Goal: Communication & Community: Answer question/provide support

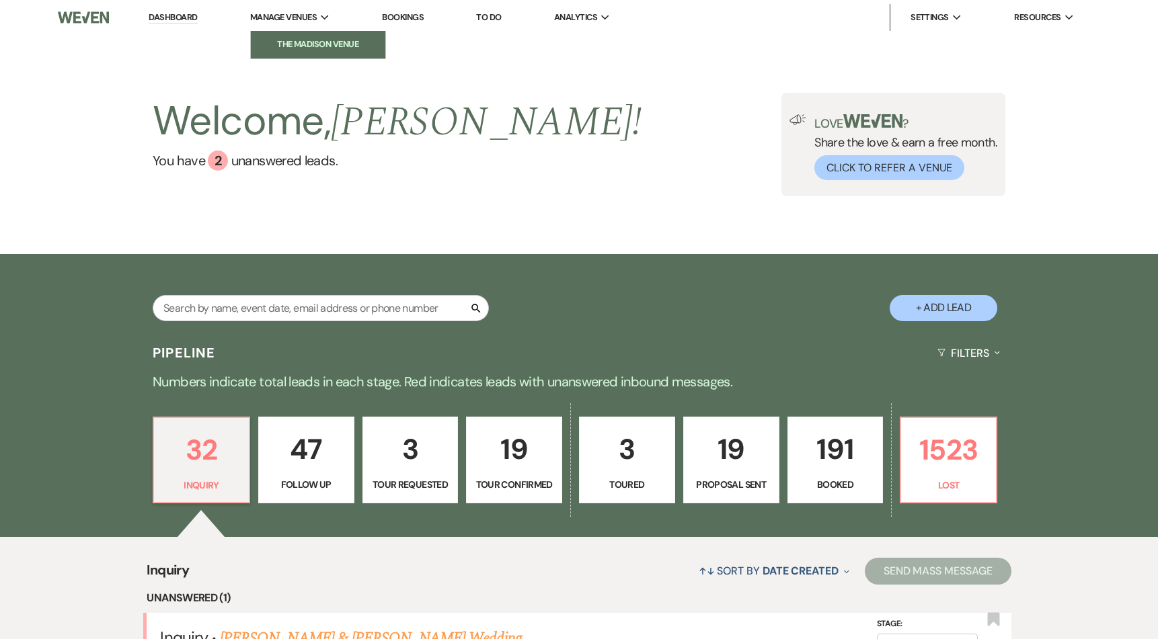
click at [315, 48] on li "The Madison Venue" at bounding box center [317, 44] width 121 height 13
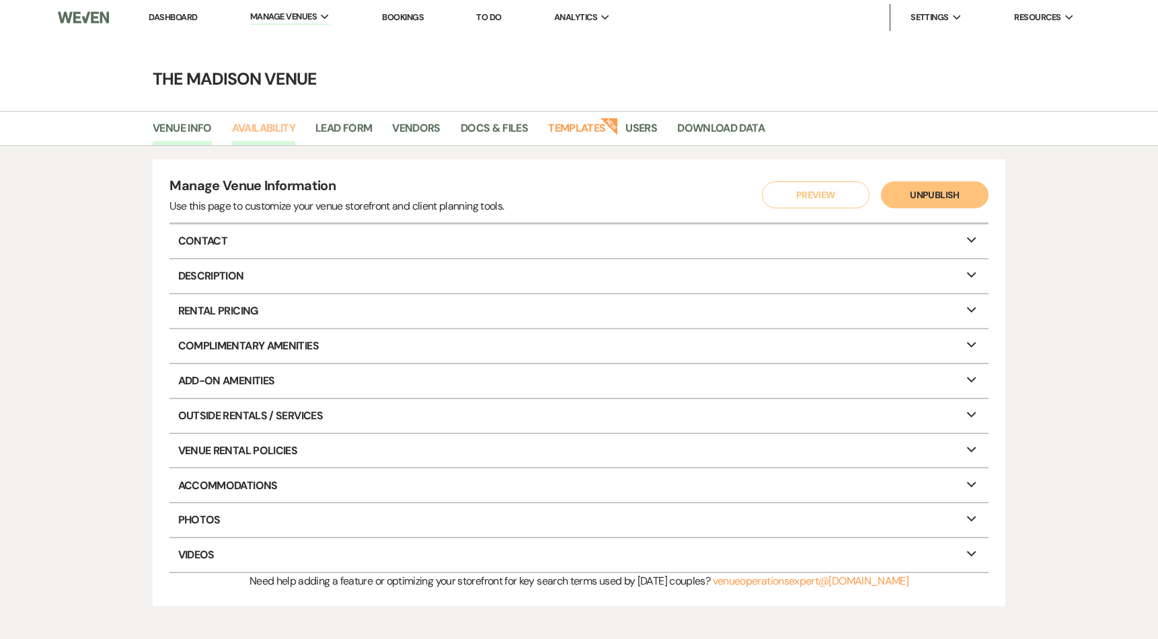
click at [274, 131] on link "Availability" at bounding box center [263, 133] width 63 height 26
select select "3"
select select "2026"
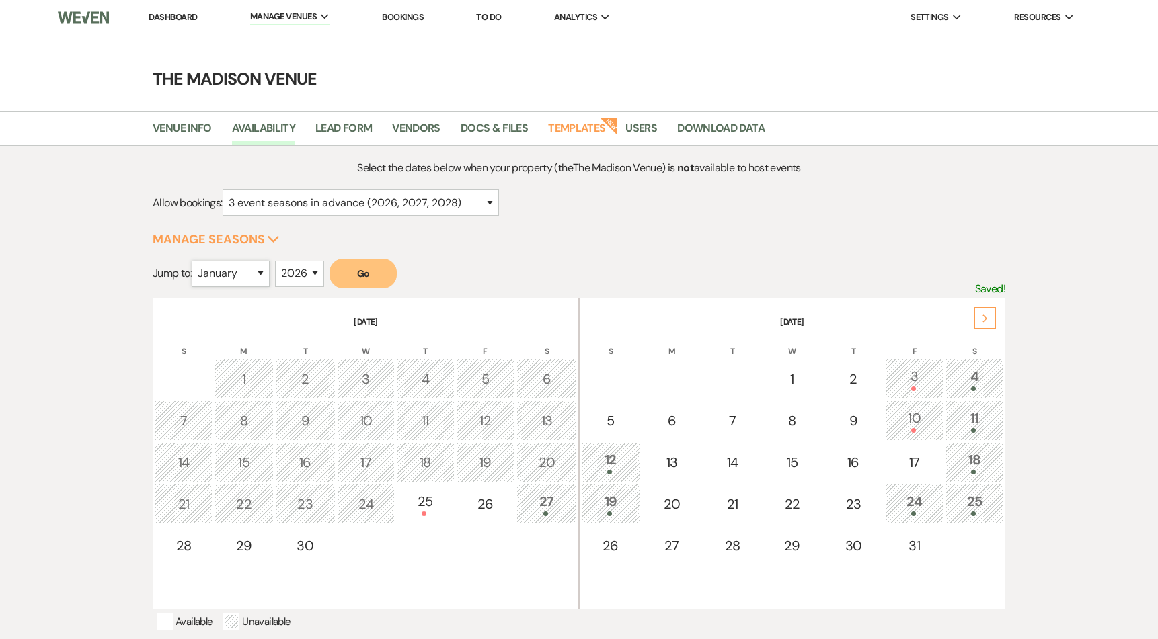
click at [217, 274] on select "January February March April May June July August September October November De…" at bounding box center [231, 274] width 78 height 26
select select "8"
click at [195, 261] on select "January February March April May June July August September October November De…" at bounding box center [231, 274] width 78 height 26
click at [303, 278] on select "2025 2026 2027 2028 2029" at bounding box center [299, 274] width 49 height 26
select select "2027"
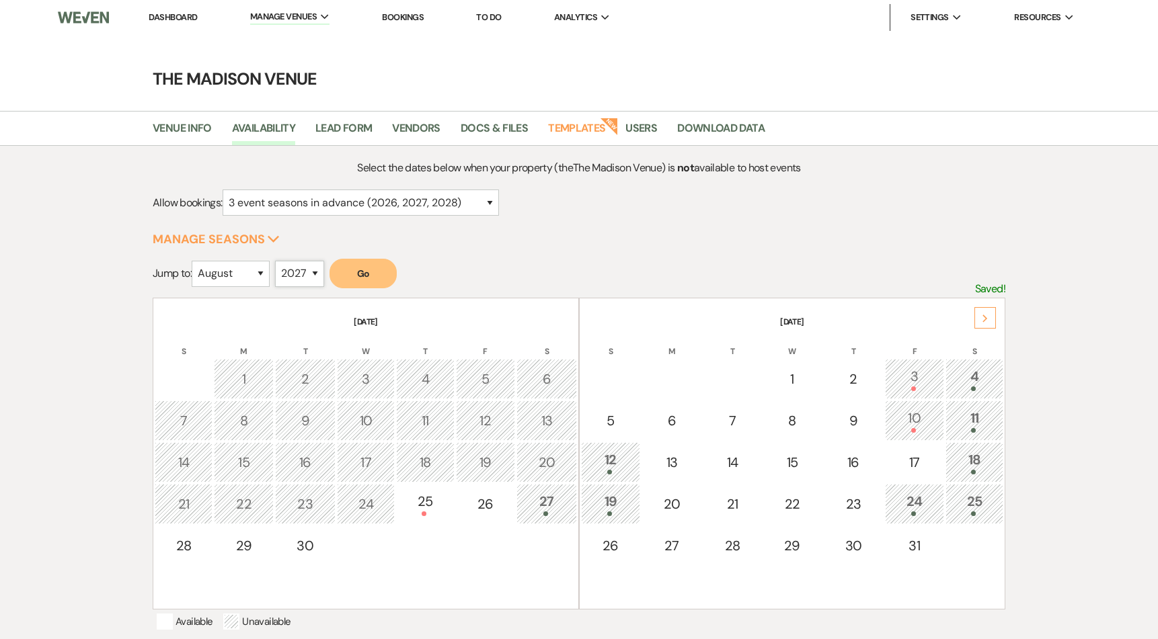
click at [279, 261] on select "2025 2026 2027 2028 2029" at bounding box center [299, 274] width 49 height 26
click at [381, 272] on button "Go" at bounding box center [362, 274] width 67 height 30
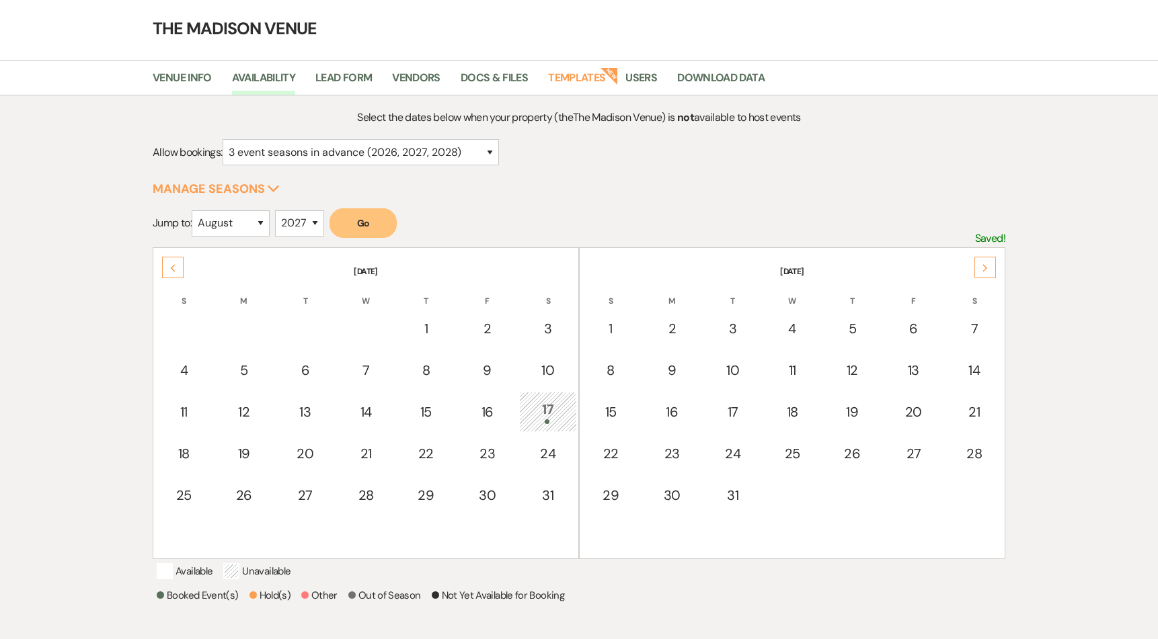
scroll to position [23, 0]
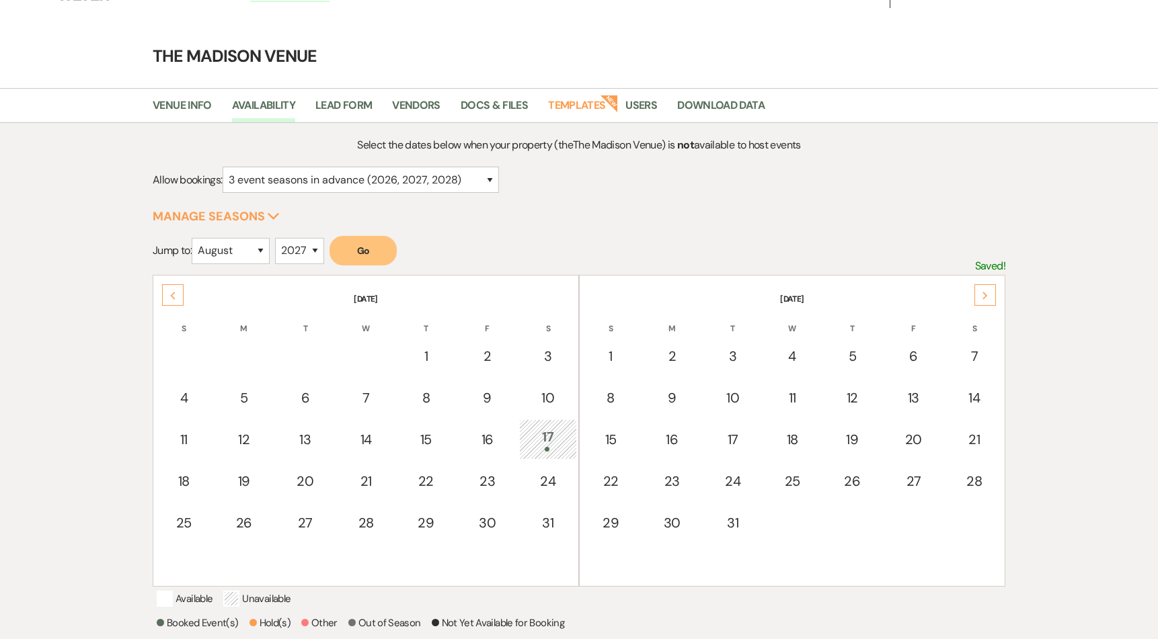
click at [908, 190] on form "Allow bookings: for just this event season (2026) for this event season and the…" at bounding box center [579, 185] width 852 height 37
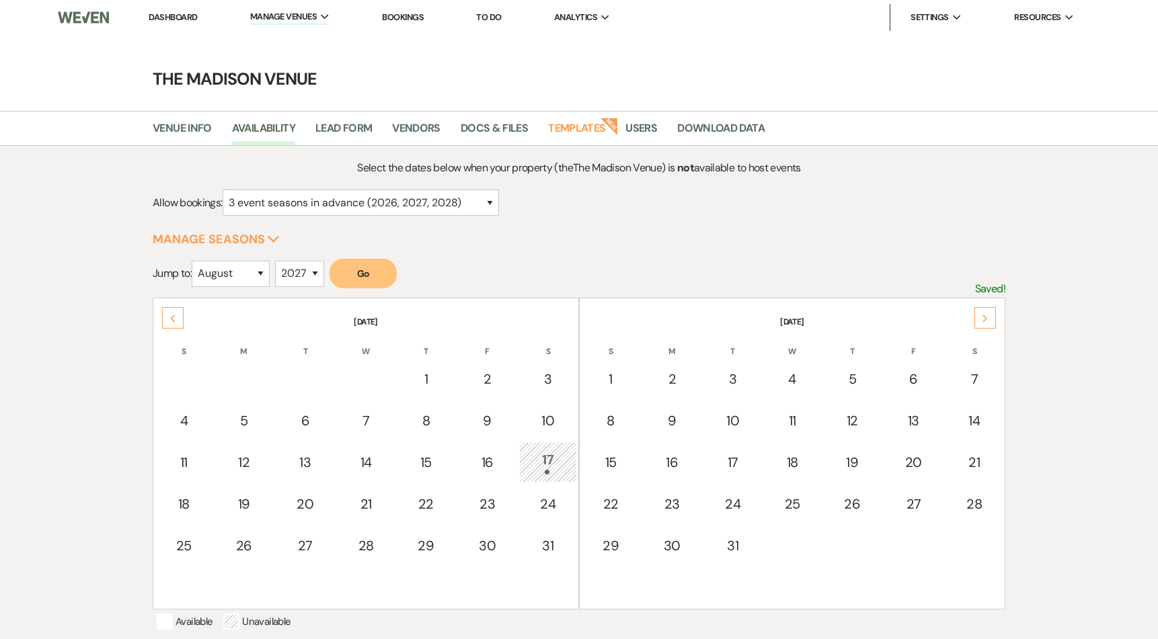
click at [183, 19] on link "Dashboard" at bounding box center [173, 16] width 48 height 11
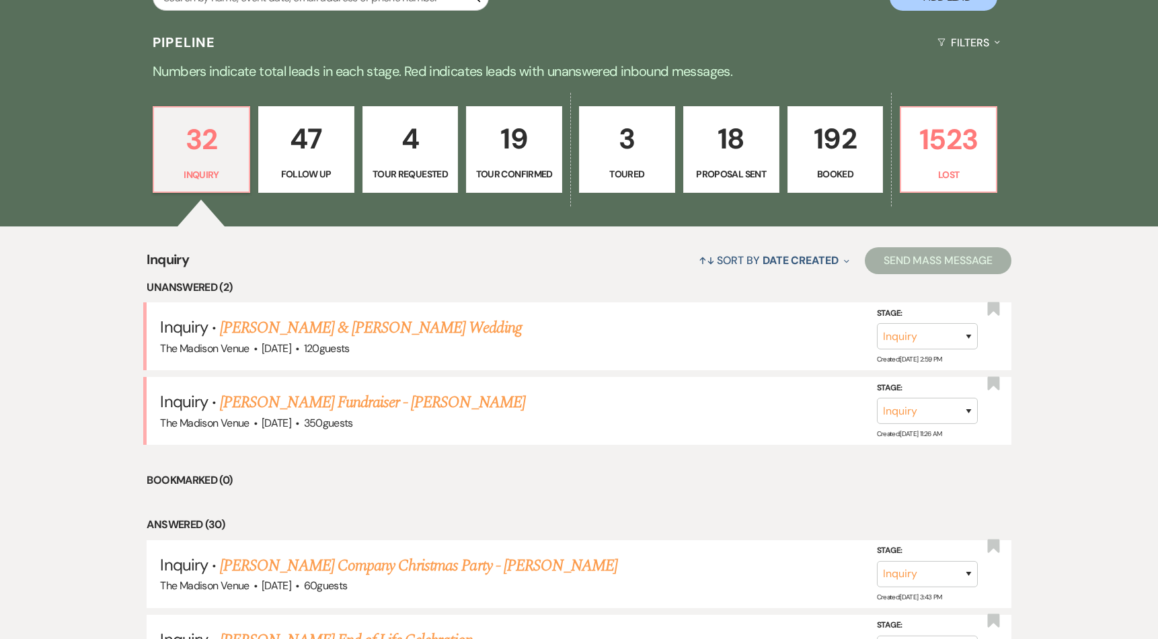
scroll to position [461, 0]
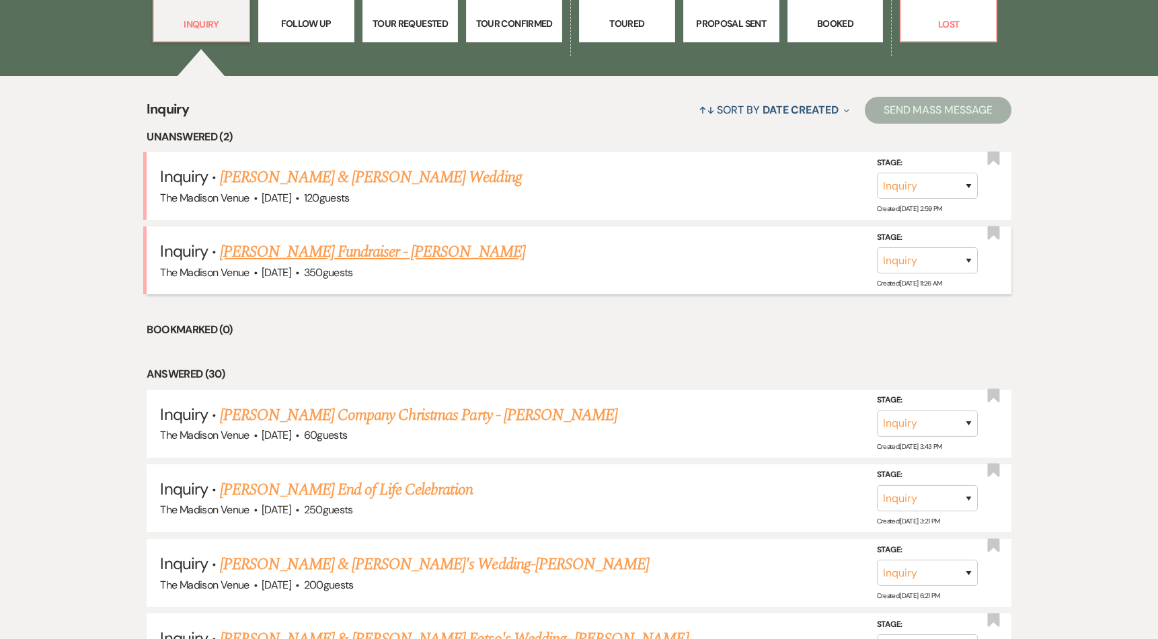
click at [280, 258] on link "[PERSON_NAME] Fundraiser - [PERSON_NAME]" at bounding box center [372, 252] width 305 height 24
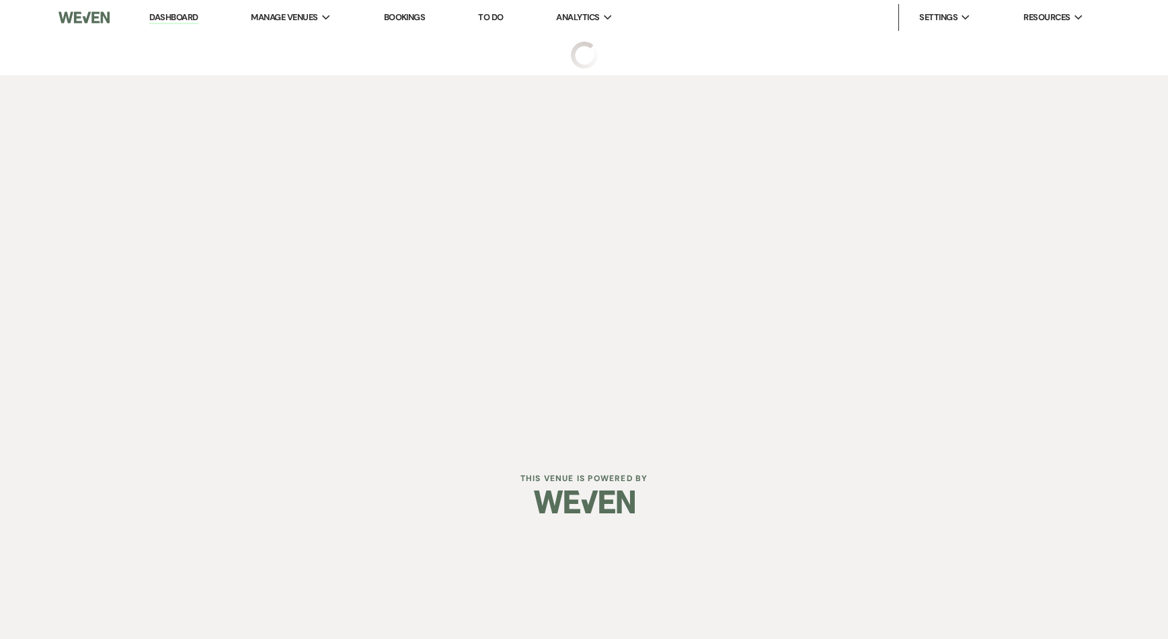
select select "5"
select select "20"
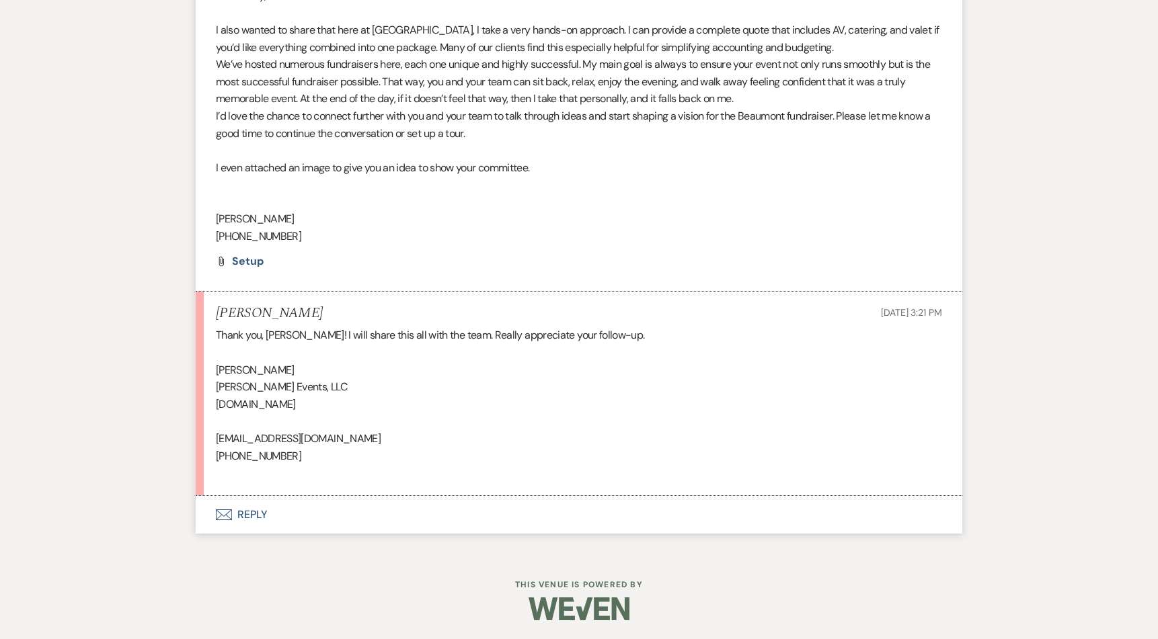
scroll to position [2801, 0]
click at [247, 518] on button "Envelope Reply" at bounding box center [579, 514] width 766 height 38
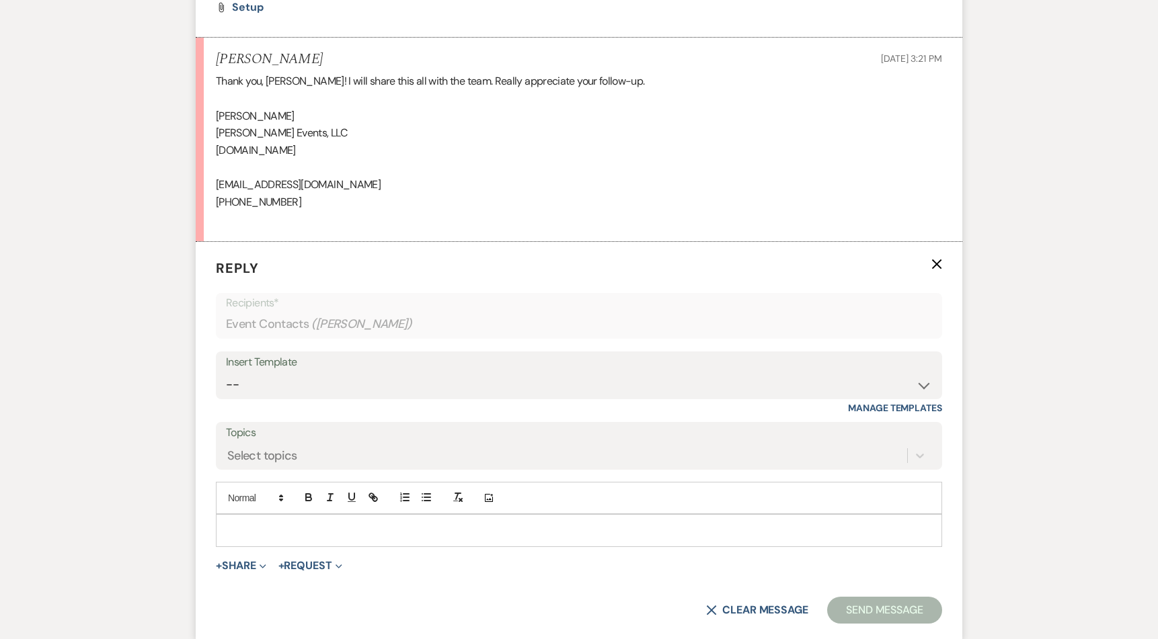
scroll to position [3057, 0]
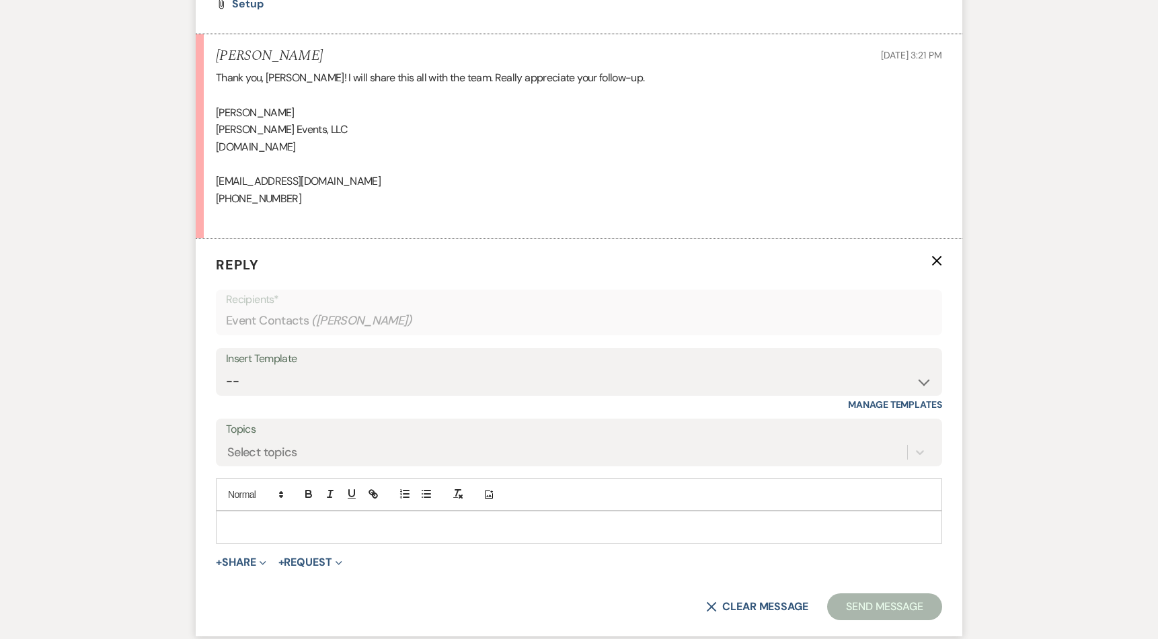
click at [288, 523] on p at bounding box center [579, 527] width 705 height 15
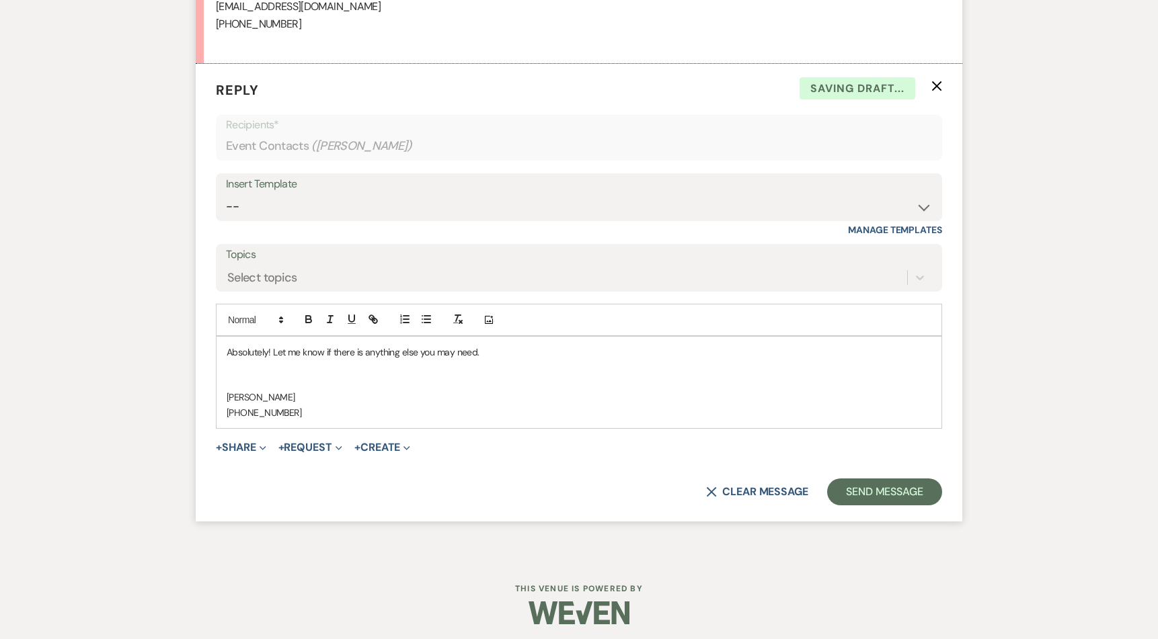
scroll to position [3236, 0]
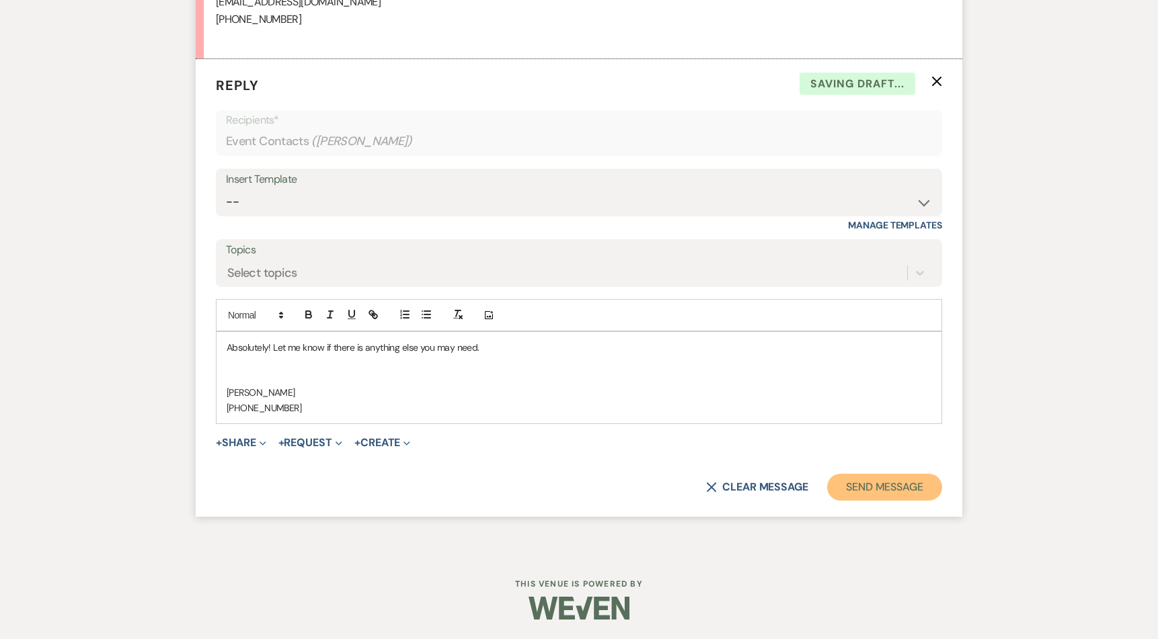
click at [903, 481] on button "Send Message" at bounding box center [884, 487] width 115 height 27
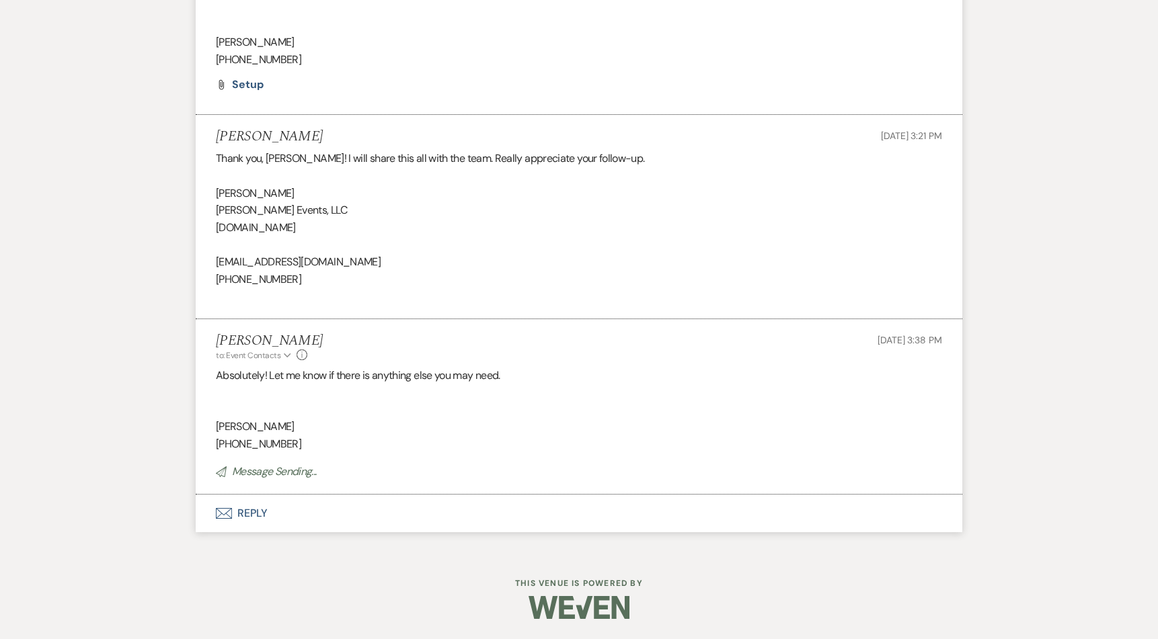
scroll to position [2948, 0]
